Goal: Go to known website: Access a specific website the user already knows

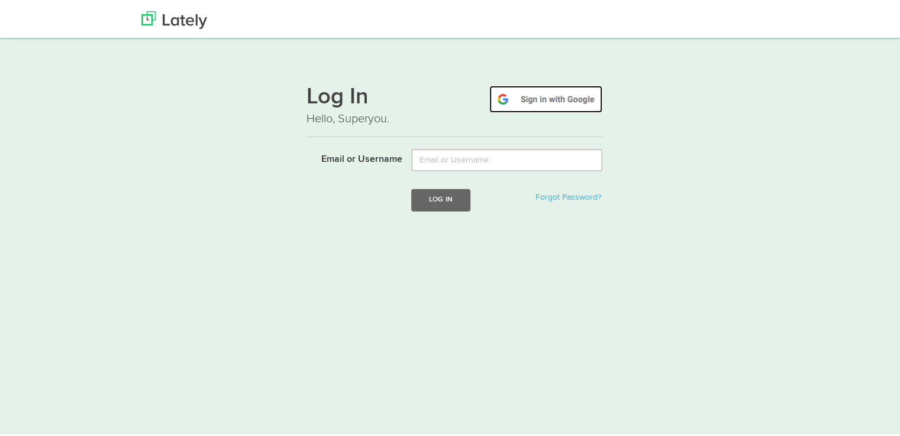
click at [544, 100] on img at bounding box center [545, 96] width 113 height 27
click at [546, 95] on img at bounding box center [545, 96] width 113 height 27
